Goal: Transaction & Acquisition: Book appointment/travel/reservation

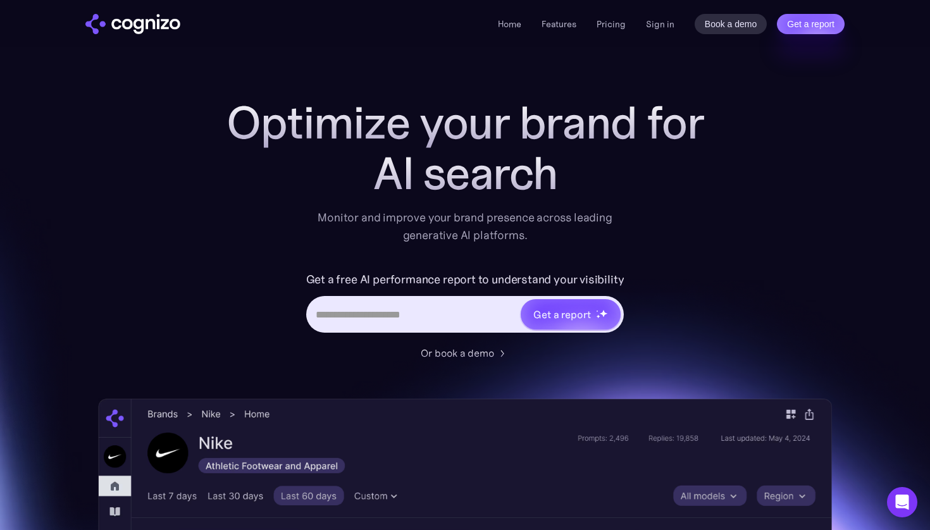
click at [627, 25] on div "Home Features Pricing Book a demo Get a report Sign in Book a demo Get a report" at bounding box center [671, 24] width 347 height 20
click at [621, 25] on link "Pricing" at bounding box center [611, 23] width 29 height 11
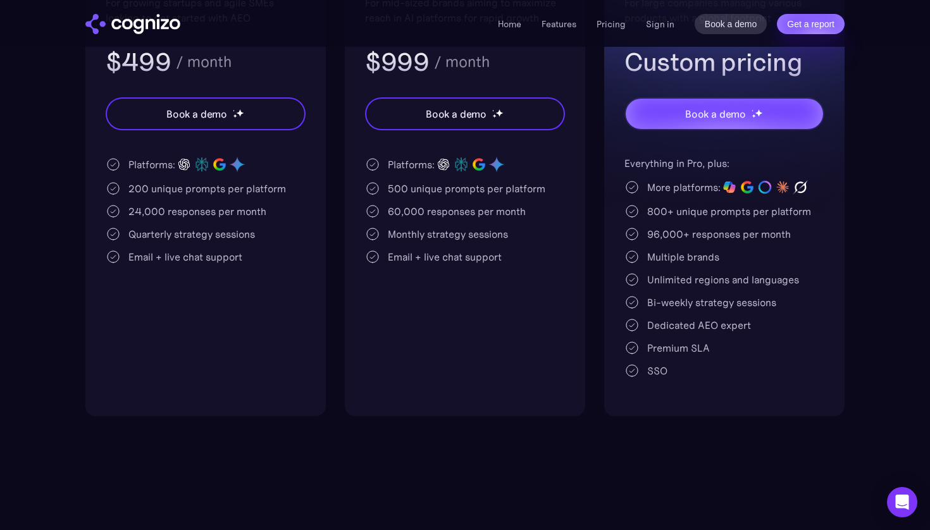
scroll to position [361, 0]
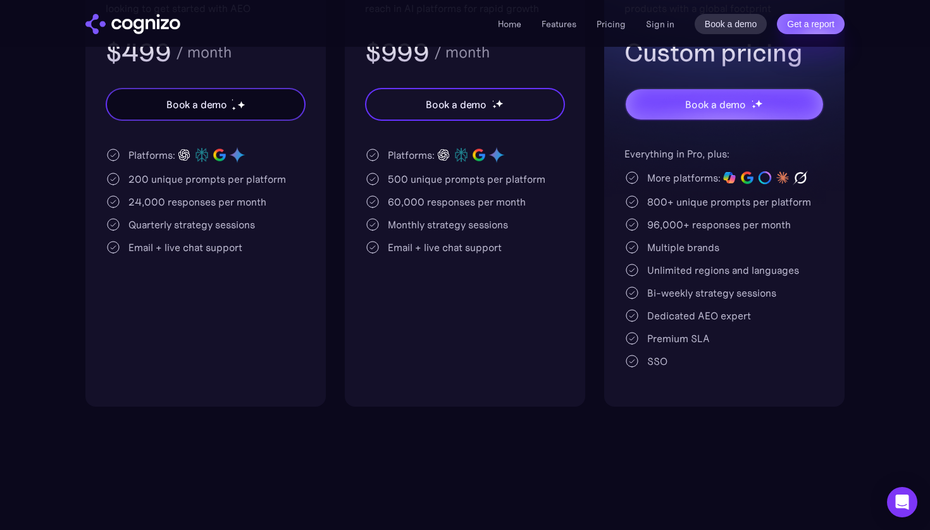
click at [200, 98] on div "Book a demo" at bounding box center [196, 104] width 61 height 15
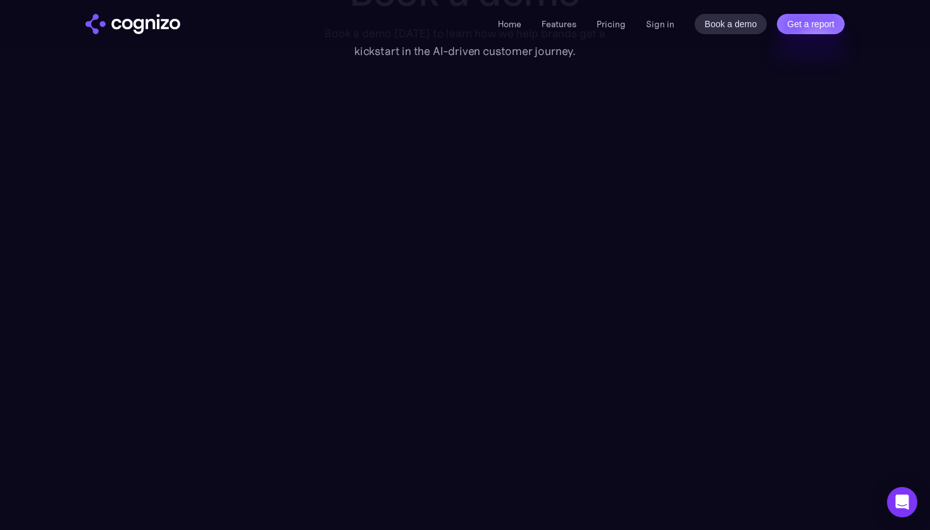
scroll to position [142, 0]
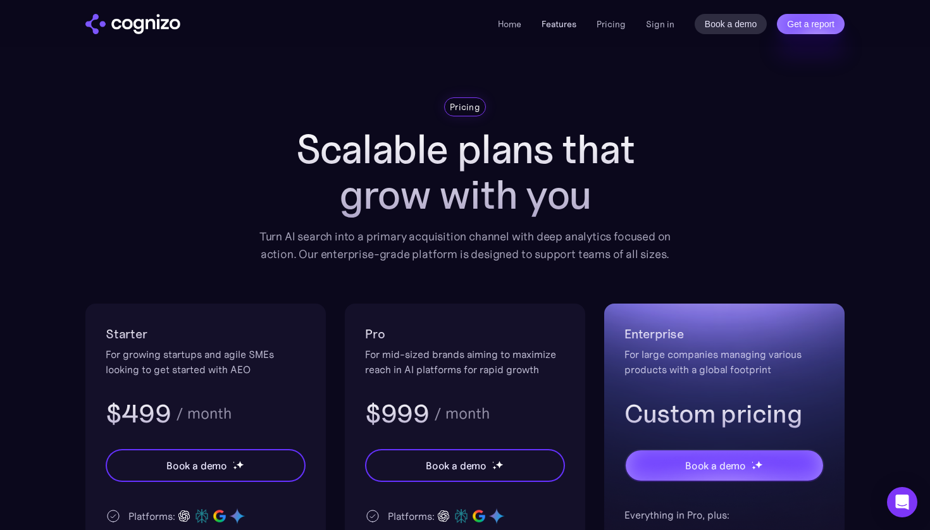
click at [552, 21] on link "Features" at bounding box center [559, 23] width 35 height 11
